Goal: Task Accomplishment & Management: Use online tool/utility

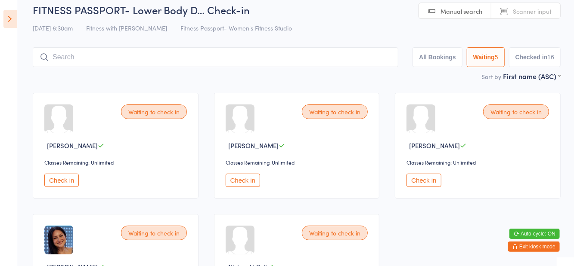
click at [534, 251] on button "Exit kiosk mode" at bounding box center [534, 247] width 52 height 10
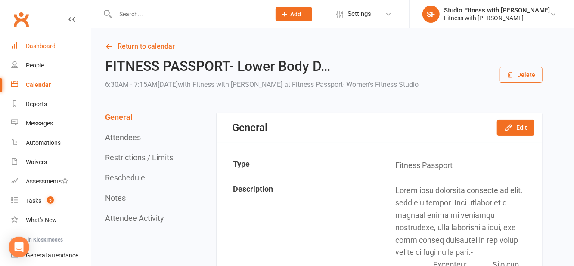
click at [37, 47] on div "Dashboard" at bounding box center [41, 46] width 30 height 7
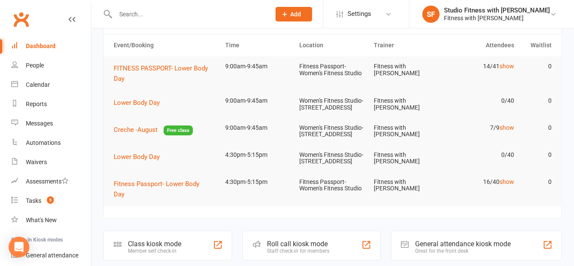
click at [193, 261] on div "Class kiosk mode Member self check-in" at bounding box center [167, 246] width 129 height 30
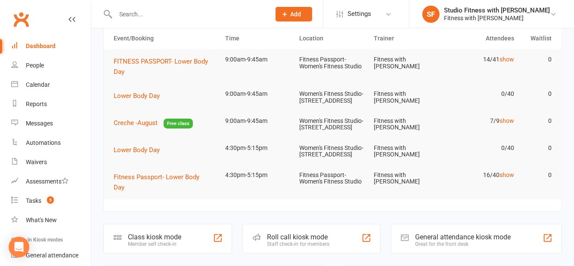
scroll to position [76, 0]
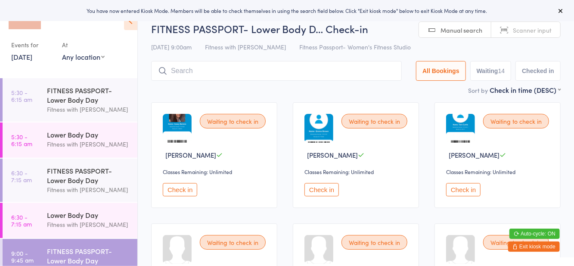
click at [80, 61] on select "Any location Women's Fitness Studio- [STREET_ADDRESS], [GEOGRAPHIC_DATA] Fitnes…" at bounding box center [83, 56] width 43 height 9
select select "1"
click at [62, 52] on select "Any location Women's Fitness Studio- [STREET_ADDRESS], [GEOGRAPHIC_DATA] Fitnes…" at bounding box center [83, 56] width 43 height 9
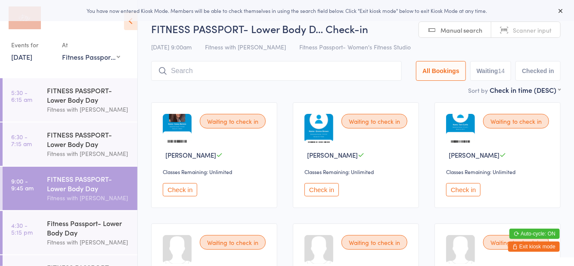
click at [392, 50] on div "[DATE] 9:00am Fitness with Zoe Fitness Passport- Women's Fitness Studio" at bounding box center [355, 47] width 409 height 14
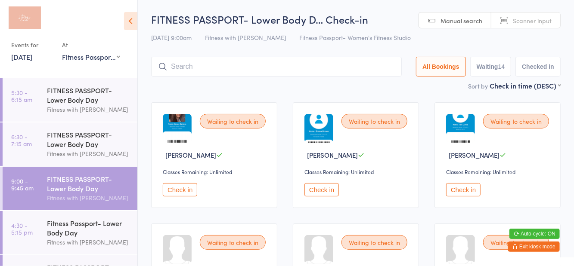
click at [492, 69] on button "Waiting 14" at bounding box center [490, 67] width 41 height 20
select select "0"
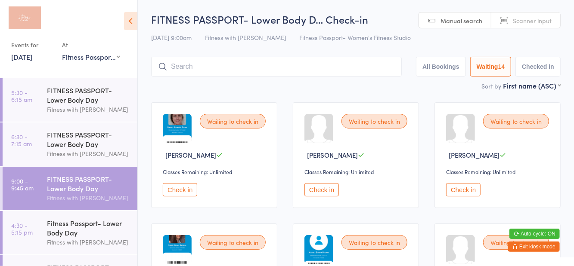
click at [232, 69] on input "search" at bounding box center [276, 67] width 251 height 20
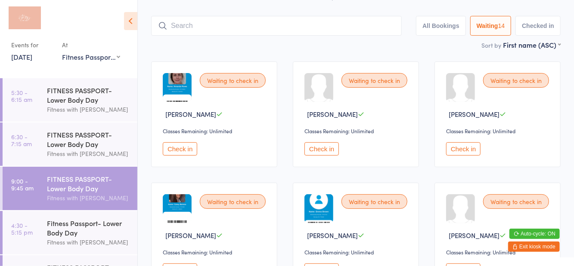
scroll to position [57, 0]
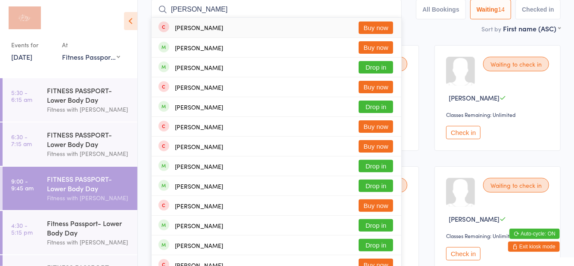
type input "[PERSON_NAME]"
click at [378, 70] on button "Drop in" at bounding box center [376, 67] width 34 height 12
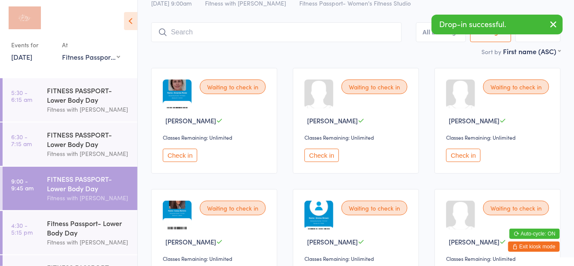
scroll to position [9, 0]
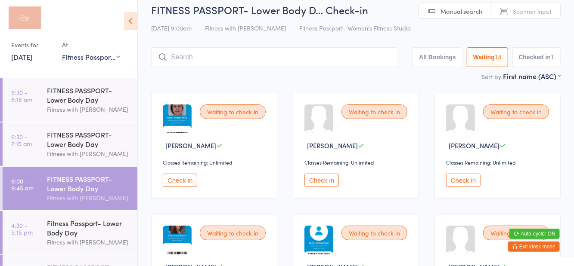
click at [29, 61] on link "[DATE]" at bounding box center [21, 56] width 21 height 9
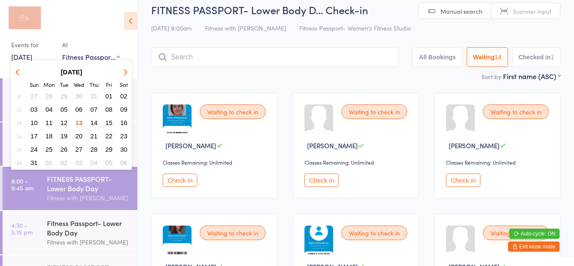
click at [109, 27] on div at bounding box center [64, 20] width 107 height 22
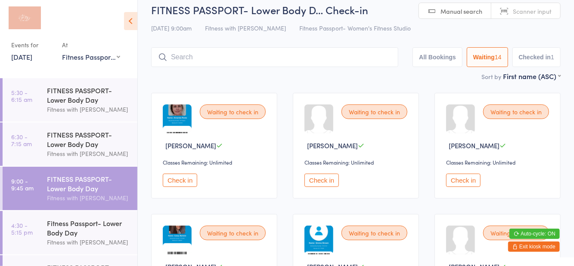
click at [102, 59] on select "Any location Women's Fitness Studio- [STREET_ADDRESS], [GEOGRAPHIC_DATA] Fitnes…" at bounding box center [91, 56] width 58 height 9
select select
click at [62, 52] on select "Any location Women's Fitness Studio- [STREET_ADDRESS], [GEOGRAPHIC_DATA] Fitnes…" at bounding box center [91, 56] width 58 height 9
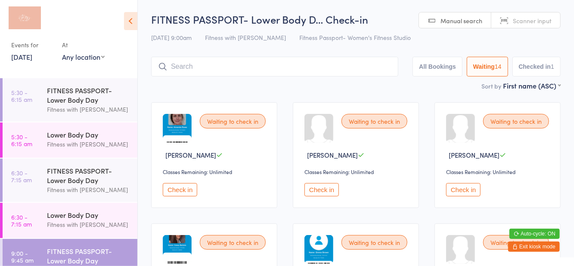
click at [391, 40] on div "[DATE] 9:00am Fitness with Zoe Fitness Passport- Women's Fitness Studio" at bounding box center [355, 38] width 409 height 14
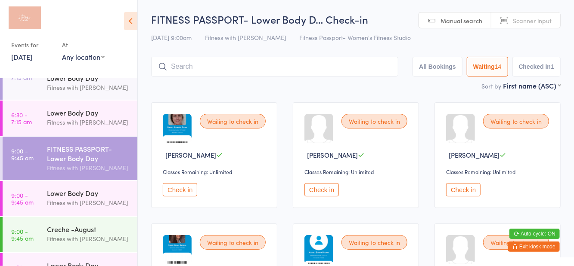
scroll to position [104, 0]
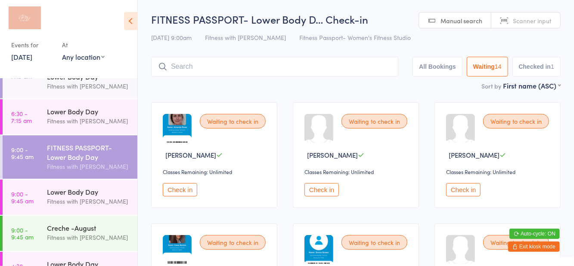
click at [70, 199] on div "Fitness with [PERSON_NAME]" at bounding box center [88, 202] width 83 height 10
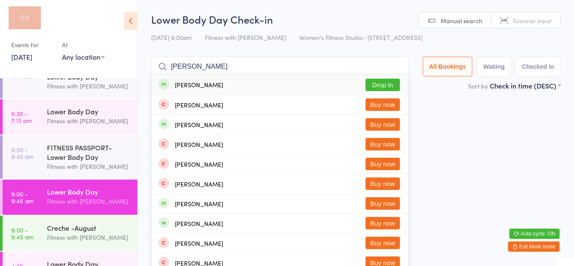
type input "[PERSON_NAME]"
click at [396, 84] on button "Drop in" at bounding box center [383, 85] width 34 height 12
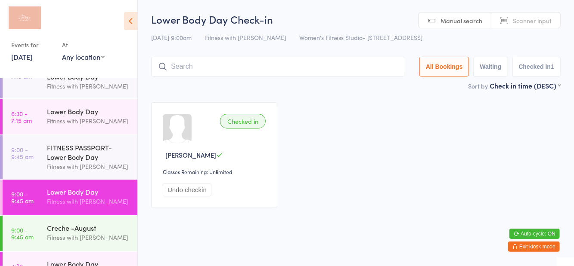
click at [357, 94] on main "Lower Body Day Check-in [DATE] 9:00am Fitness with [PERSON_NAME] Women's Fitnes…" at bounding box center [355, 114] width 409 height 204
click at [258, 69] on input "search" at bounding box center [278, 67] width 254 height 20
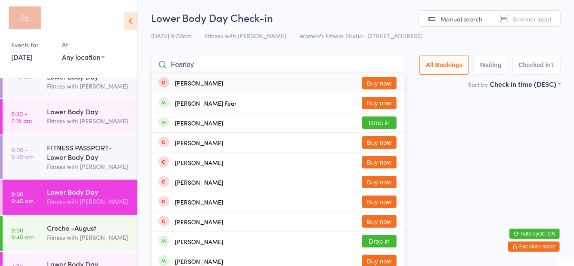
type input "Fearley"
click at [384, 123] on button "Drop in" at bounding box center [379, 123] width 34 height 12
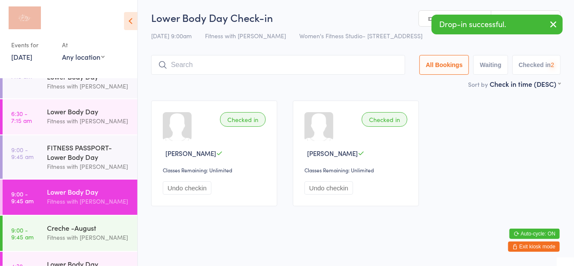
click at [399, 48] on div "Lower Body Day Check-in [DATE] 9:00am Fitness with [PERSON_NAME] Women's Fitnes…" at bounding box center [355, 44] width 409 height 69
click at [499, 70] on button "Waiting" at bounding box center [490, 65] width 34 height 20
select select "0"
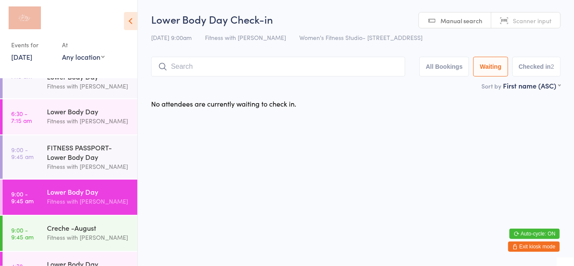
click at [94, 60] on select "Any location Women's Fitness Studio- [STREET_ADDRESS], [GEOGRAPHIC_DATA] Fitnes…" at bounding box center [83, 56] width 43 height 9
select select "1"
click at [62, 52] on select "Any location Women's Fitness Studio- [STREET_ADDRESS], [GEOGRAPHIC_DATA] Fitnes…" at bounding box center [83, 56] width 43 height 9
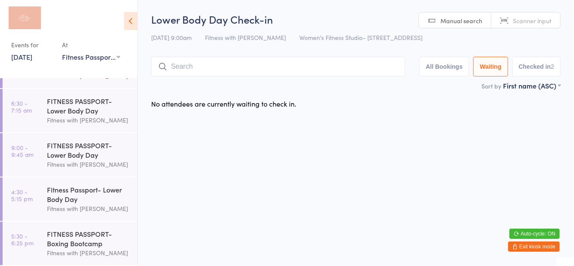
click at [502, 51] on div "Lower Body Day Check-in [DATE] 9:00am Fitness with [PERSON_NAME] Women's Fitnes…" at bounding box center [355, 46] width 409 height 69
click at [485, 74] on button "Waiting" at bounding box center [490, 67] width 34 height 20
click at [92, 153] on div "FITNESS PASSPORT- Lower Body Day" at bounding box center [88, 150] width 83 height 19
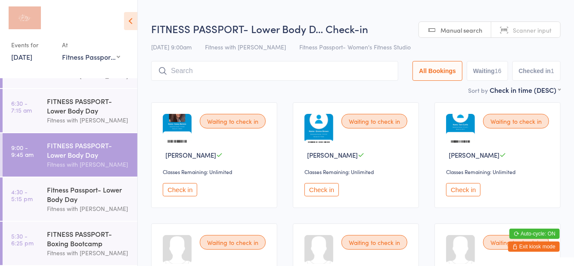
click at [495, 75] on button "Waiting 16" at bounding box center [487, 71] width 41 height 20
select select "0"
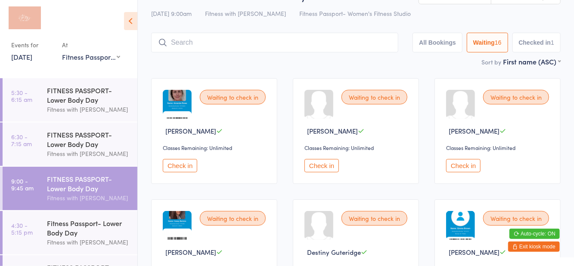
click at [472, 168] on button "Check in" at bounding box center [463, 165] width 34 height 13
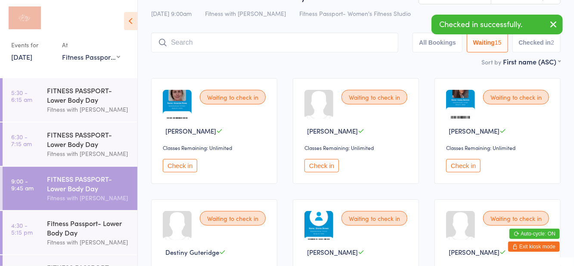
click at [205, 39] on input "search" at bounding box center [274, 43] width 247 height 20
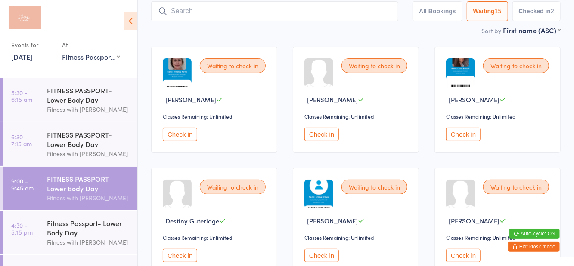
scroll to position [57, 0]
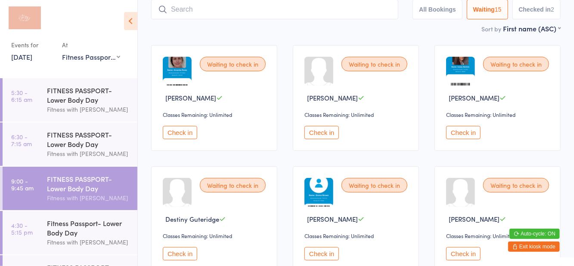
click at [523, 18] on button "Checked in 2" at bounding box center [536, 10] width 49 height 20
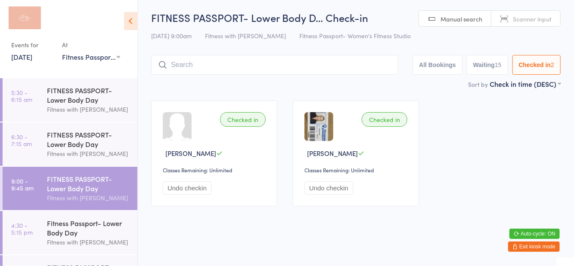
click at [490, 69] on button "Waiting 15" at bounding box center [487, 65] width 41 height 20
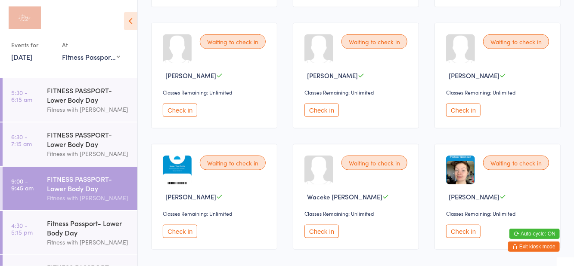
scroll to position [444, 0]
click at [458, 229] on button "Check in" at bounding box center [463, 231] width 34 height 13
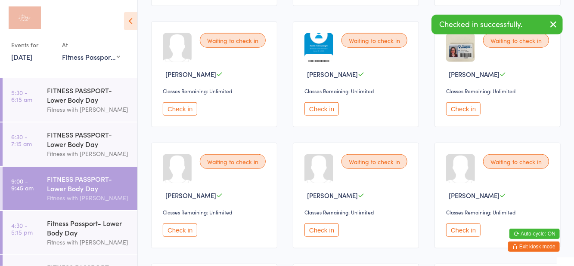
scroll to position [332, 0]
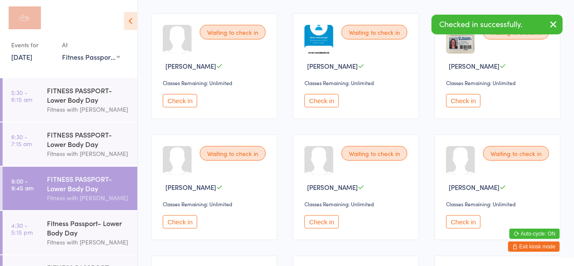
click at [173, 226] on button "Check in" at bounding box center [180, 222] width 34 height 13
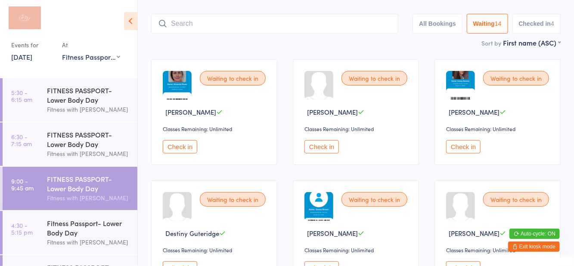
scroll to position [0, 0]
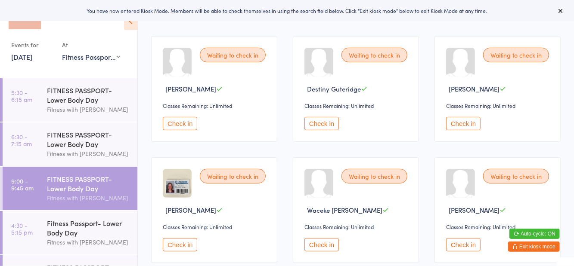
scroll to position [191, 0]
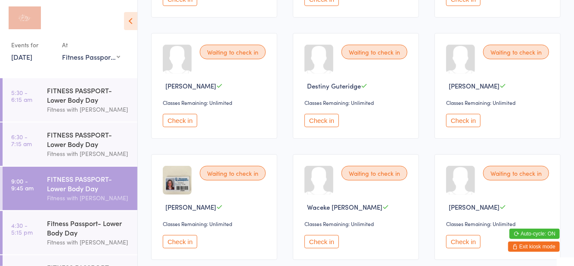
click at [466, 123] on button "Check in" at bounding box center [463, 120] width 34 height 13
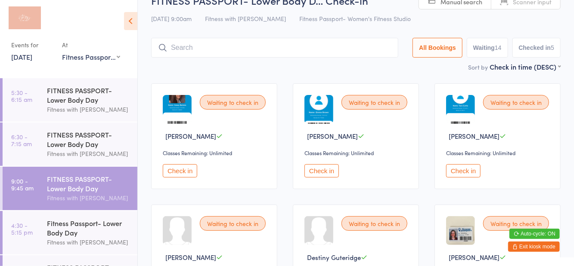
scroll to position [0, 0]
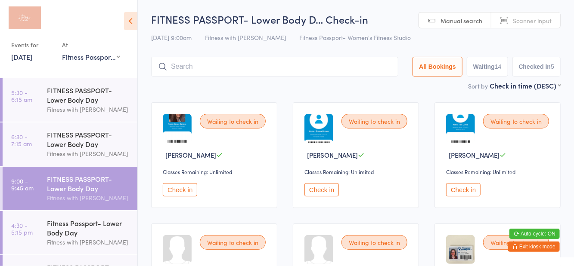
click at [233, 67] on input "search" at bounding box center [274, 67] width 247 height 20
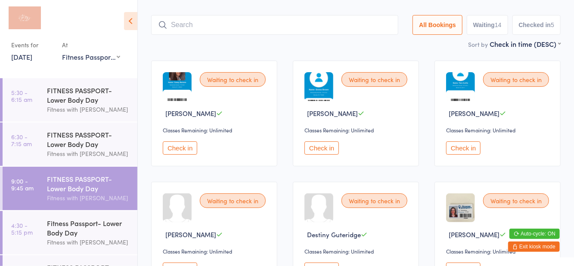
scroll to position [57, 0]
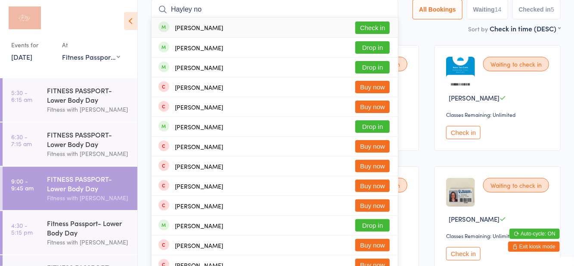
type input "Hayley no"
click at [379, 31] on button "Check in" at bounding box center [372, 28] width 34 height 12
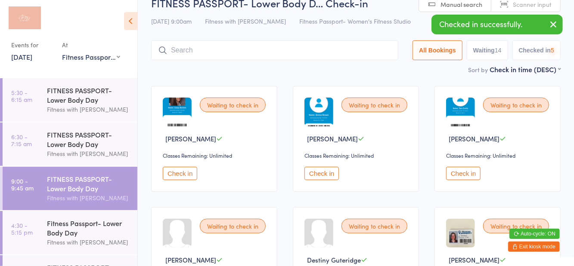
scroll to position [9, 0]
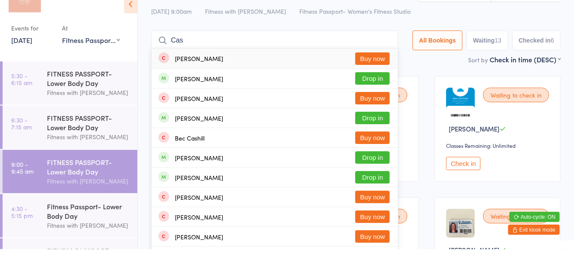
type input "Cas"
click at [386, 67] on div "Nancy Casu Buy now" at bounding box center [275, 75] width 246 height 20
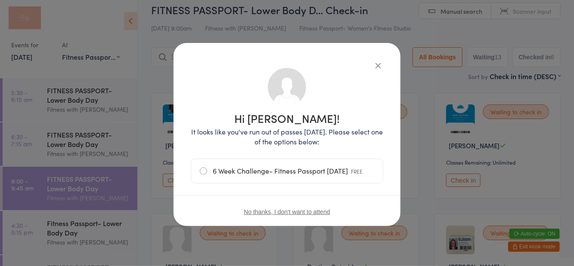
click at [376, 65] on icon "button" at bounding box center [377, 65] width 9 height 9
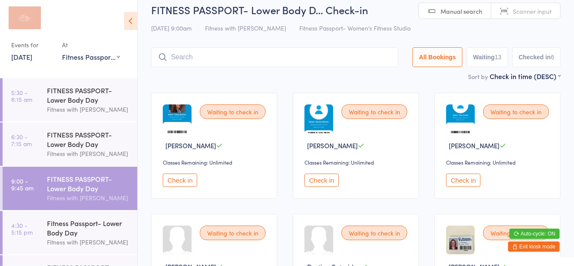
click at [542, 56] on button "Checked in 6" at bounding box center [536, 57] width 49 height 20
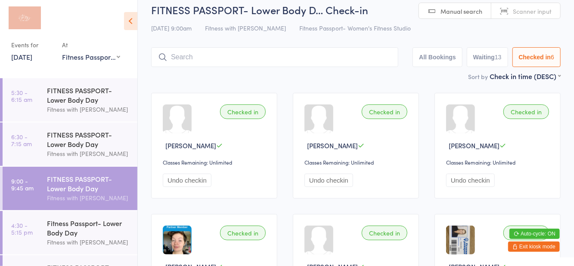
click at [491, 59] on button "Waiting 13" at bounding box center [487, 57] width 41 height 20
select select "0"
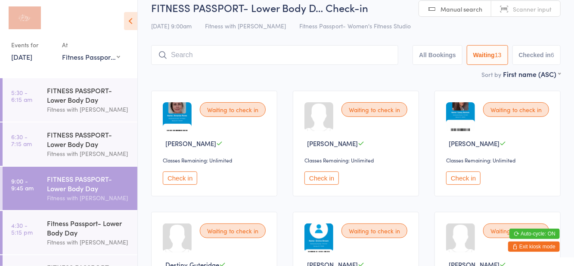
scroll to position [10, 0]
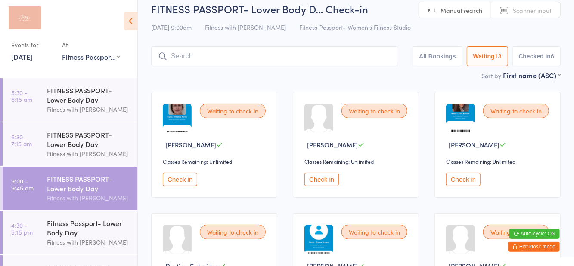
click at [459, 183] on button "Check in" at bounding box center [463, 179] width 34 height 13
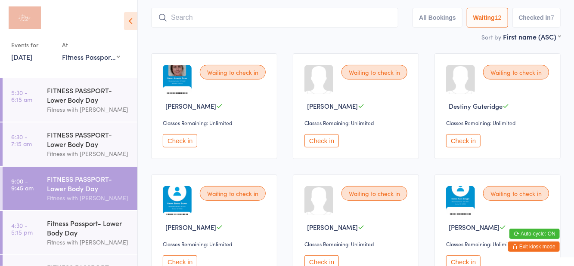
scroll to position [49, 0]
click at [187, 265] on button "Check in" at bounding box center [180, 262] width 34 height 13
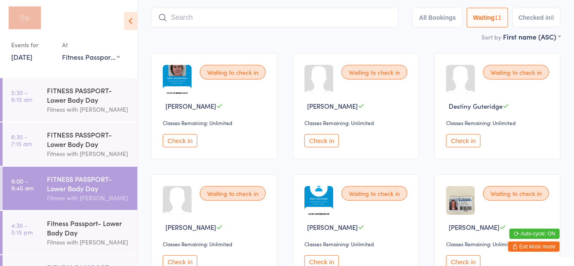
click at [185, 142] on button "Check in" at bounding box center [180, 140] width 34 height 13
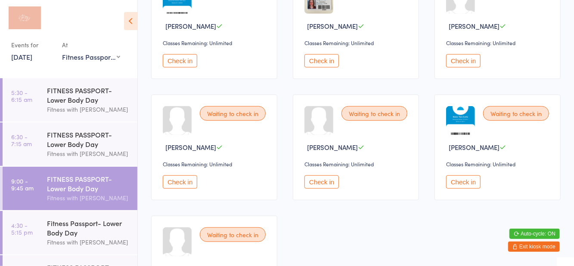
scroll to position [252, 0]
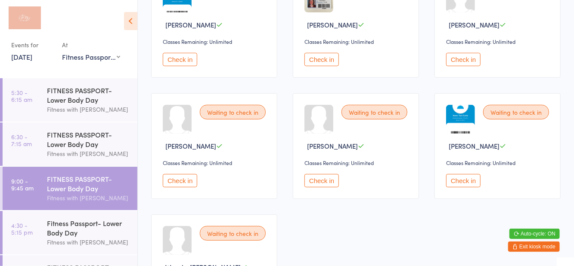
click at [319, 182] on button "Check in" at bounding box center [321, 180] width 34 height 13
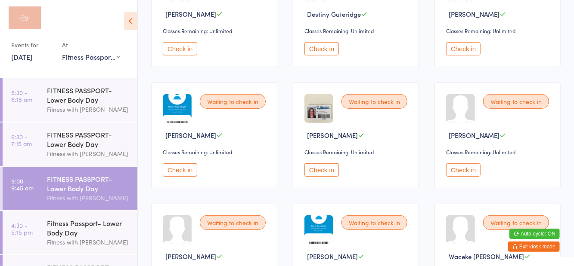
scroll to position [0, 0]
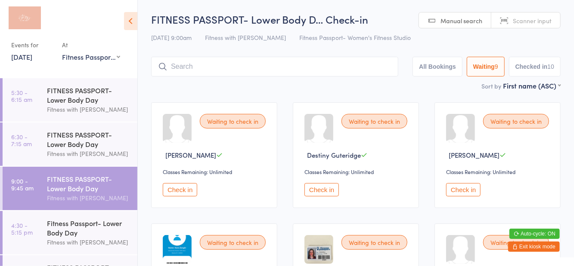
click at [196, 193] on button "Check in" at bounding box center [180, 189] width 34 height 13
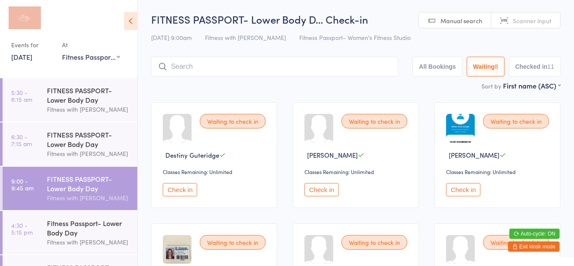
click at [201, 70] on input "search" at bounding box center [274, 67] width 247 height 20
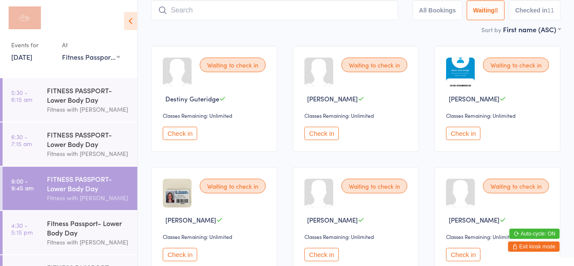
scroll to position [57, 0]
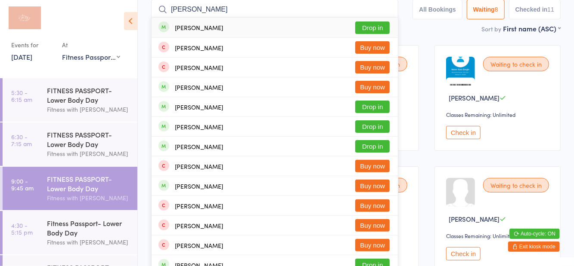
type input "Caitlin bethel"
click at [383, 29] on button "Drop in" at bounding box center [372, 28] width 34 height 12
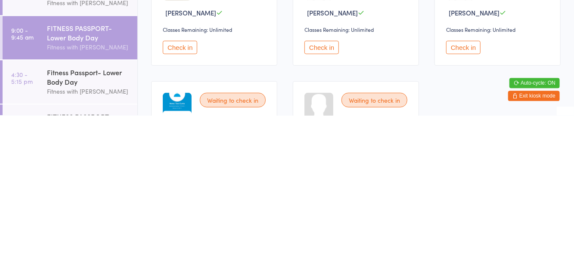
scroll to position [115, 0]
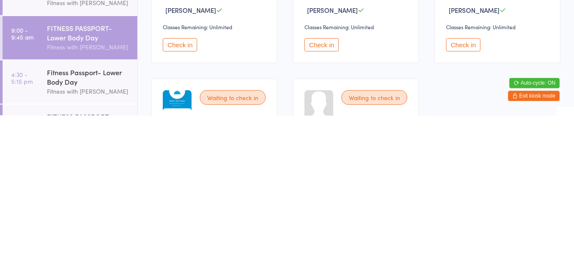
click at [177, 201] on button "Check in" at bounding box center [180, 195] width 34 height 13
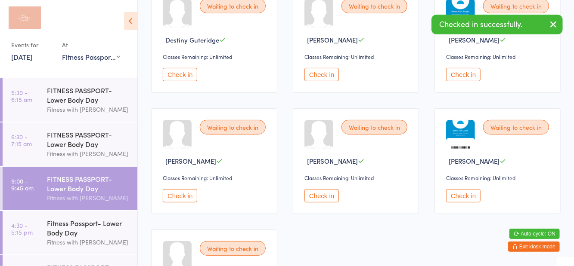
click at [321, 80] on button "Check in" at bounding box center [321, 74] width 34 height 13
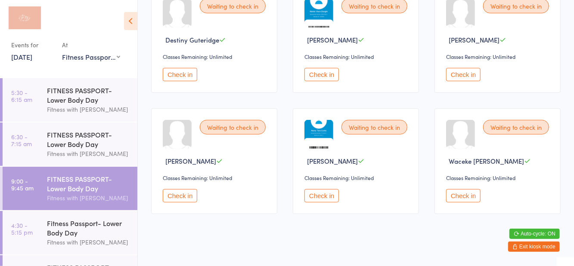
click at [469, 79] on button "Check in" at bounding box center [463, 74] width 34 height 13
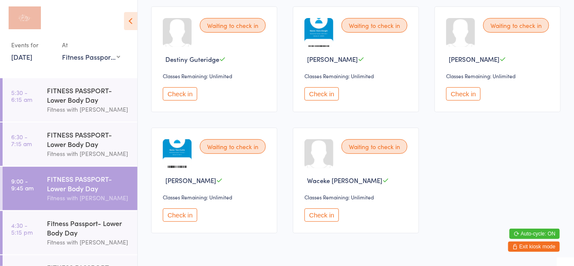
scroll to position [0, 0]
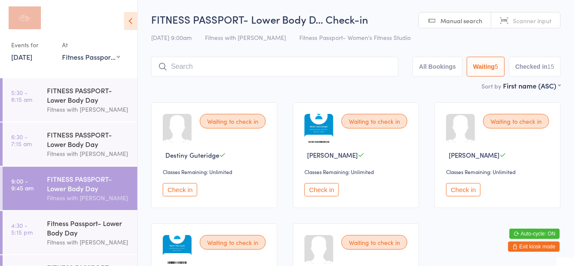
click at [301, 69] on input "search" at bounding box center [274, 67] width 247 height 20
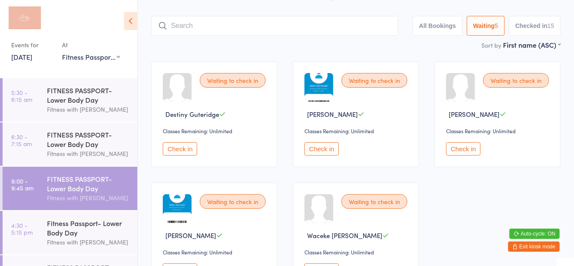
scroll to position [57, 0]
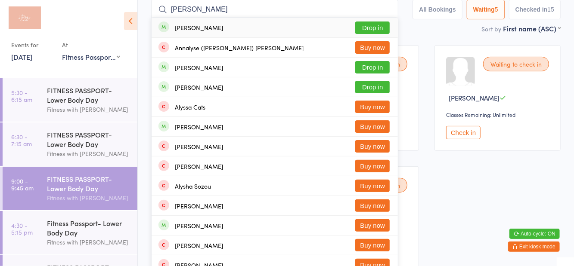
type input "Alyse"
click at [380, 33] on button "Drop in" at bounding box center [372, 28] width 34 height 12
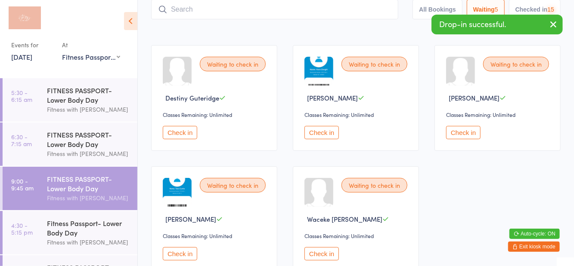
scroll to position [9, 0]
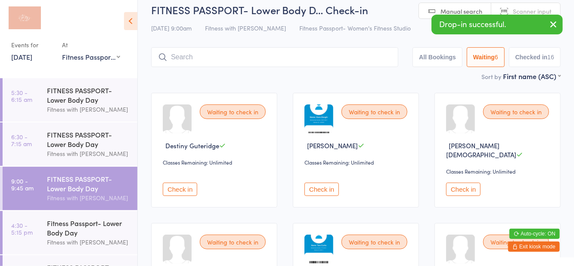
type input "M"
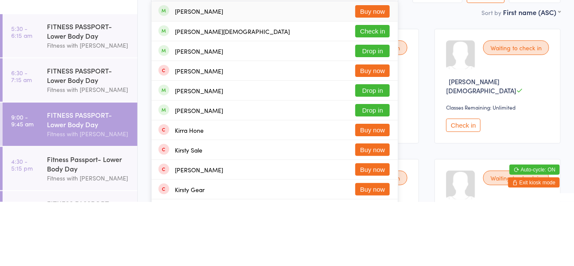
type input "Kirby"
click at [376, 100] on button "Check in" at bounding box center [372, 95] width 34 height 12
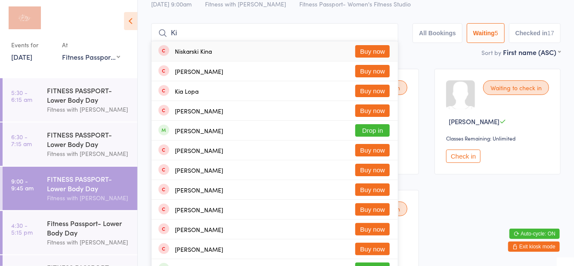
scroll to position [33, 0]
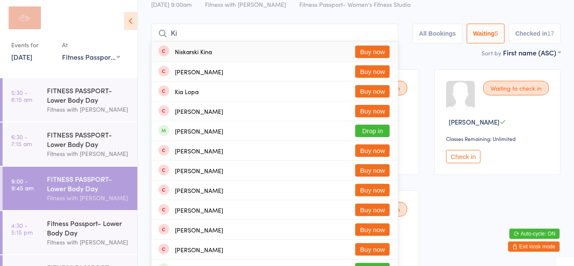
click at [478, 29] on button "Waiting 5" at bounding box center [486, 34] width 38 height 20
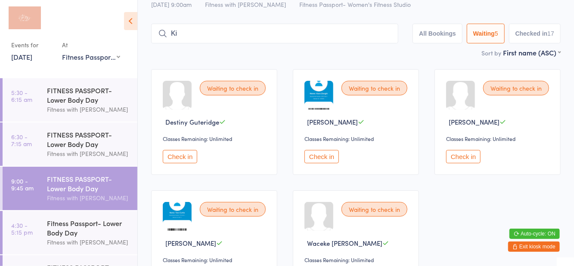
click at [275, 31] on input "Ki" at bounding box center [274, 34] width 247 height 20
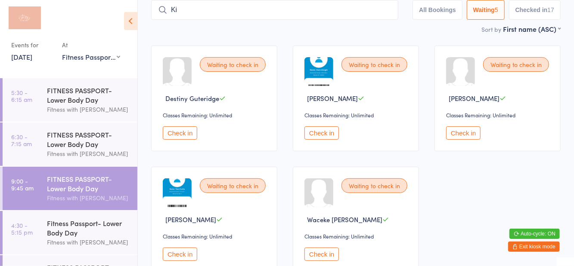
scroll to position [57, 0]
type input "K"
type input "J"
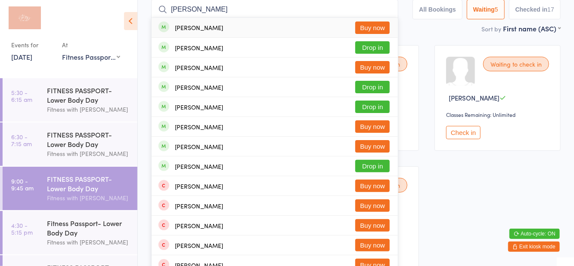
type input "Mcalee"
click at [381, 50] on button "Drop in" at bounding box center [372, 47] width 34 height 12
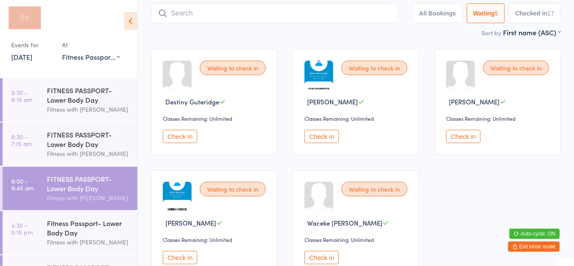
scroll to position [9, 0]
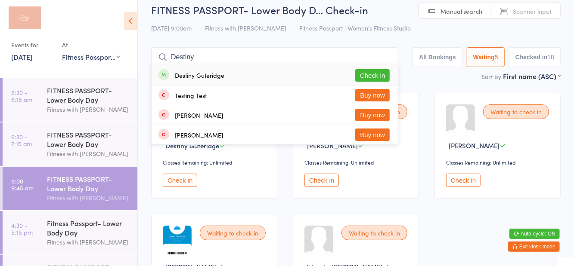
type input "Destiny"
click at [370, 76] on button "Check in" at bounding box center [372, 75] width 34 height 12
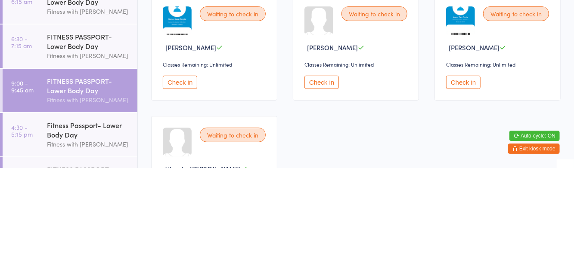
click at [466, 183] on button "Check in" at bounding box center [463, 180] width 34 height 13
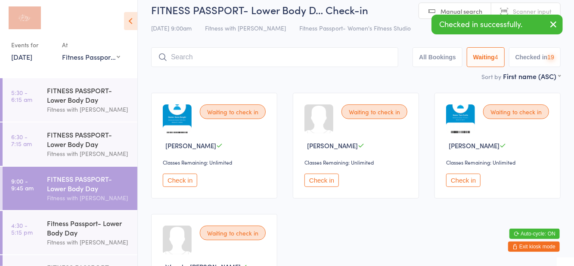
scroll to position [2, 0]
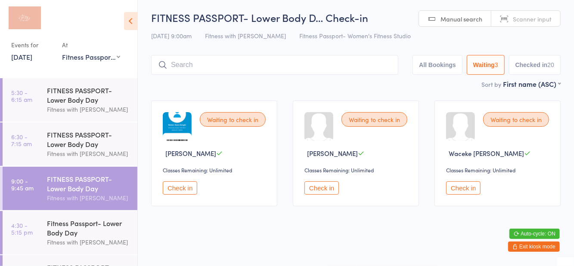
click at [469, 192] on button "Check in" at bounding box center [463, 188] width 34 height 13
